Goal: Obtain resource: Obtain resource

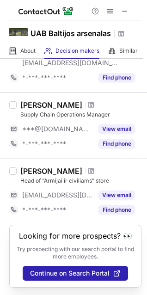
scroll to position [96, 0]
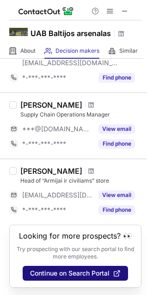
click at [39, 276] on span "Continue on Search Portal" at bounding box center [70, 273] width 80 height 7
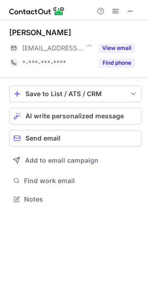
scroll to position [193, 147]
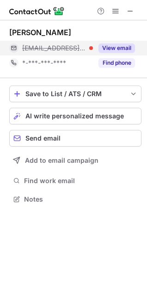
click at [119, 51] on button "View email" at bounding box center [117, 48] width 37 height 9
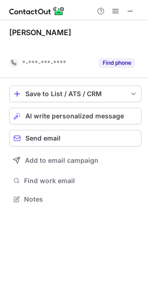
scroll to position [178, 147]
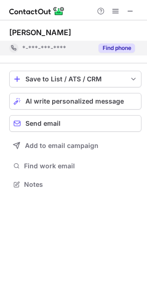
click at [119, 43] on div "Find phone" at bounding box center [114, 48] width 42 height 15
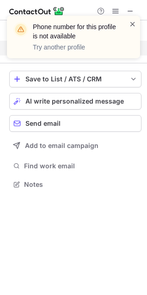
click at [131, 25] on span at bounding box center [132, 23] width 7 height 9
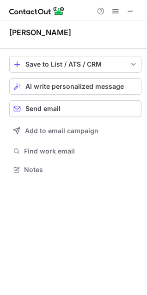
scroll to position [163, 147]
click at [130, 10] on div "Phone number for this profile is not available Try another profile" at bounding box center [74, 15] width 148 height 19
click at [130, 10] on span at bounding box center [130, 10] width 7 height 7
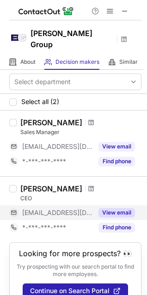
click at [113, 208] on button "View email" at bounding box center [117, 212] width 37 height 9
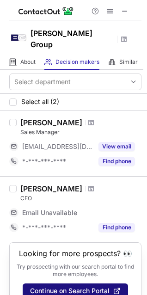
click at [62, 288] on span "Continue on Search Portal" at bounding box center [70, 291] width 80 height 7
click at [74, 289] on span "Continue on Search Portal" at bounding box center [70, 291] width 80 height 7
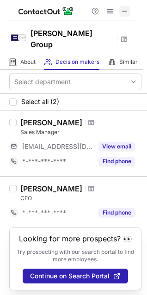
click at [129, 6] on button at bounding box center [124, 11] width 11 height 11
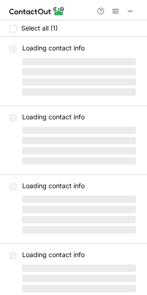
click at [118, 74] on span "‌" at bounding box center [79, 71] width 114 height 7
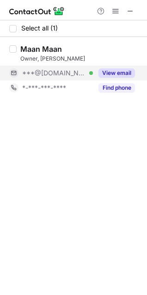
click at [115, 73] on button "View email" at bounding box center [117, 73] width 37 height 9
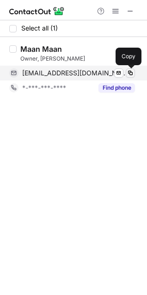
click at [127, 74] on span at bounding box center [130, 72] width 7 height 7
click at [128, 74] on span at bounding box center [130, 72] width 7 height 7
